Goal: Task Accomplishment & Management: Use online tool/utility

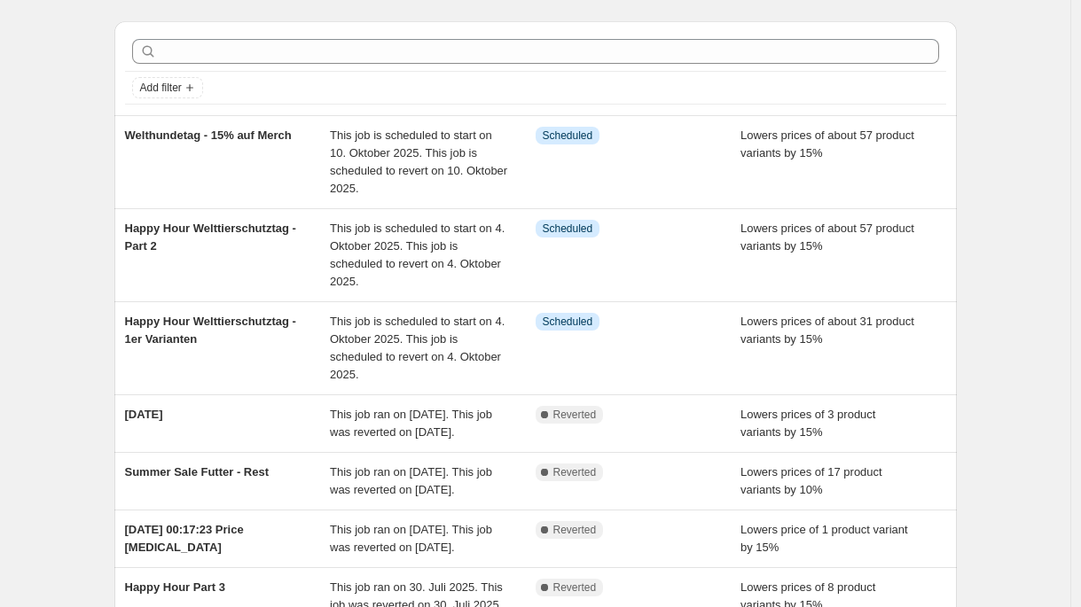
scroll to position [50, 0]
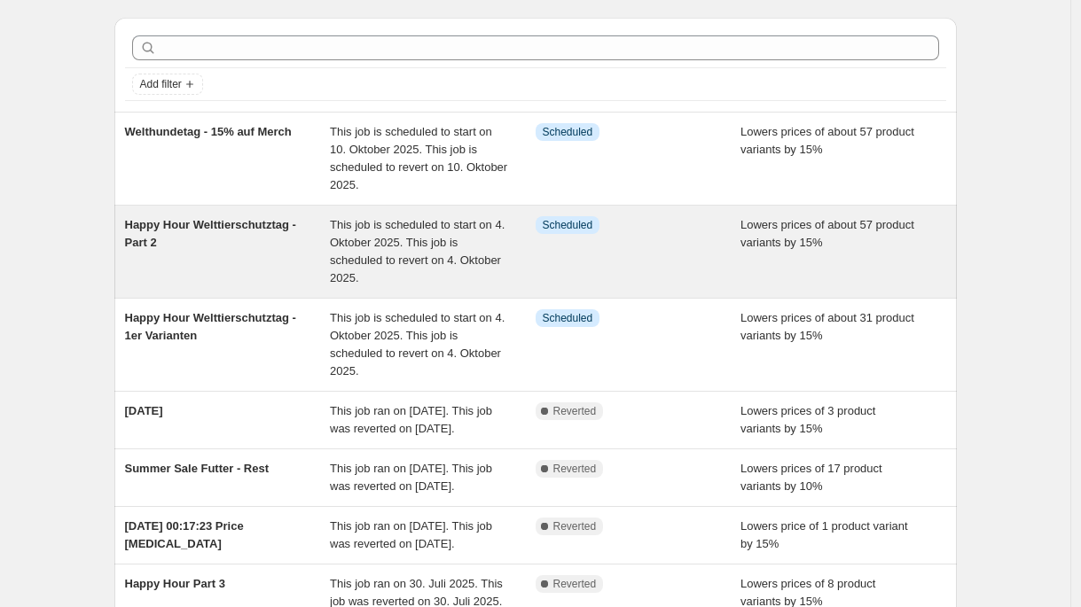
click at [482, 281] on div "This job is scheduled to start on 4. Oktober 2025. This job is scheduled to rev…" at bounding box center [433, 251] width 206 height 71
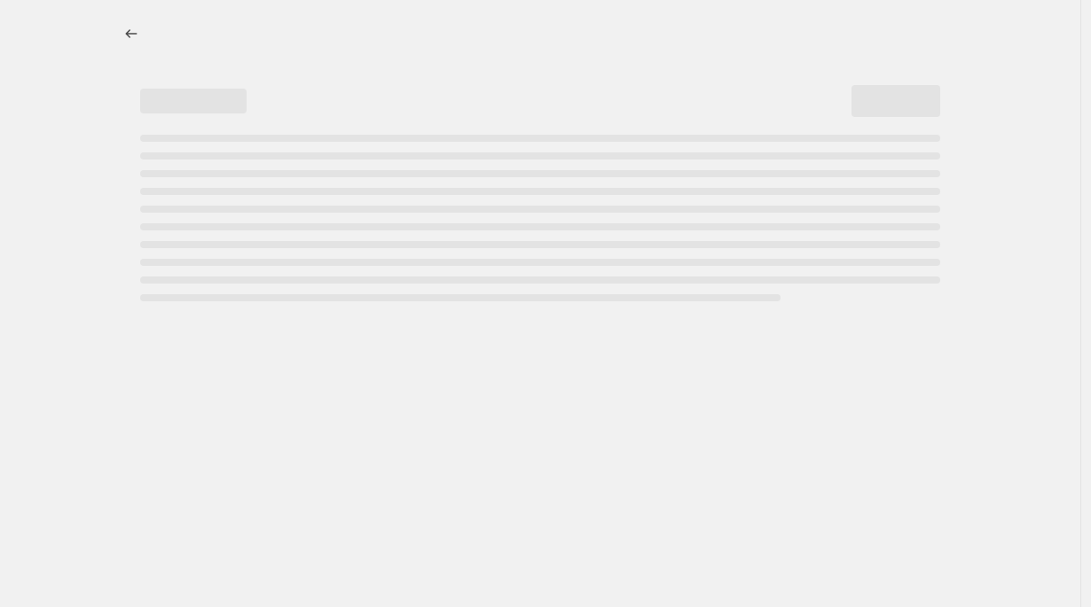
select select "percentage"
select select "no_change"
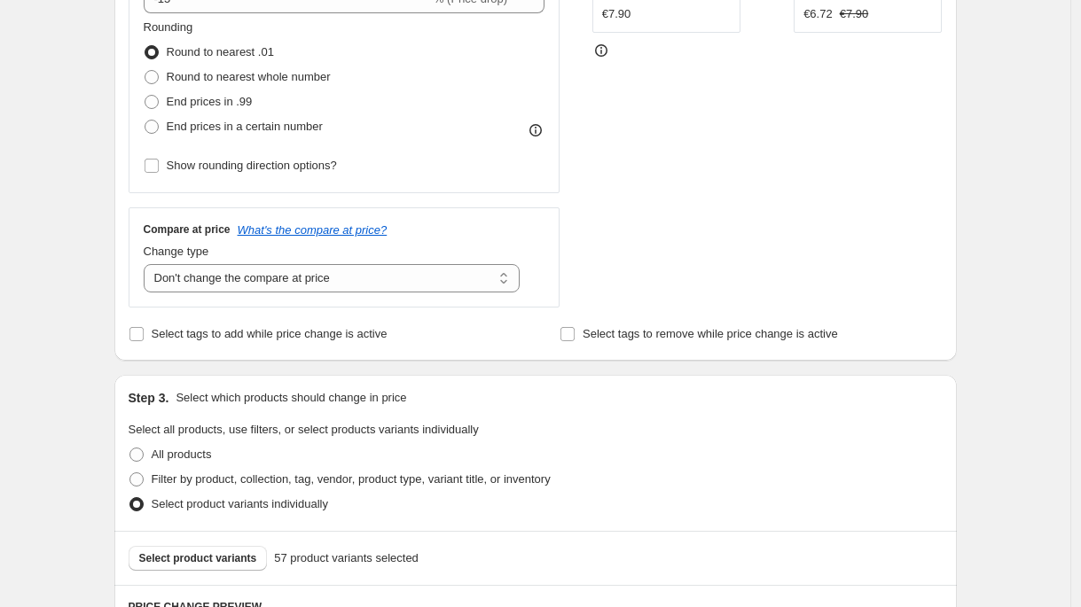
scroll to position [514, 0]
